Goal: Navigation & Orientation: Understand site structure

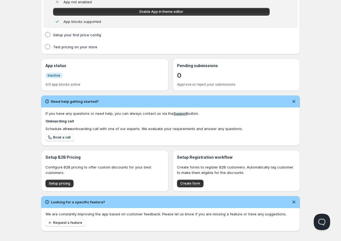
scroll to position [106, 0]
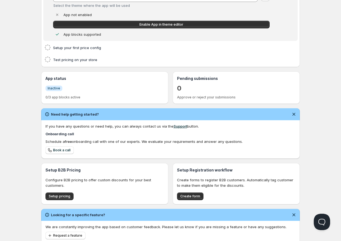
scroll to position [106, 0]
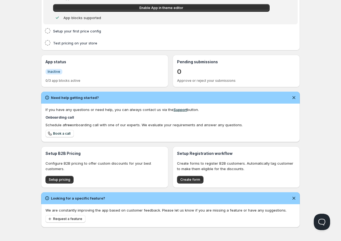
click at [294, 198] on icon "Dismiss notification" at bounding box center [293, 197] width 5 height 5
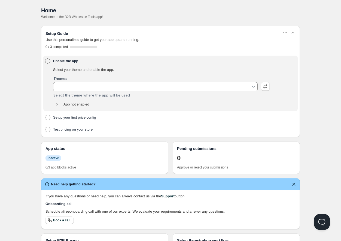
type input "Thread Lab [GEOGRAPHIC_DATA]"
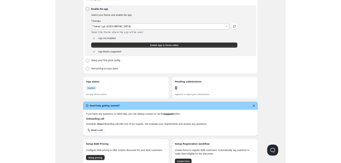
scroll to position [66, 0]
